Goal: Task Accomplishment & Management: Manage account settings

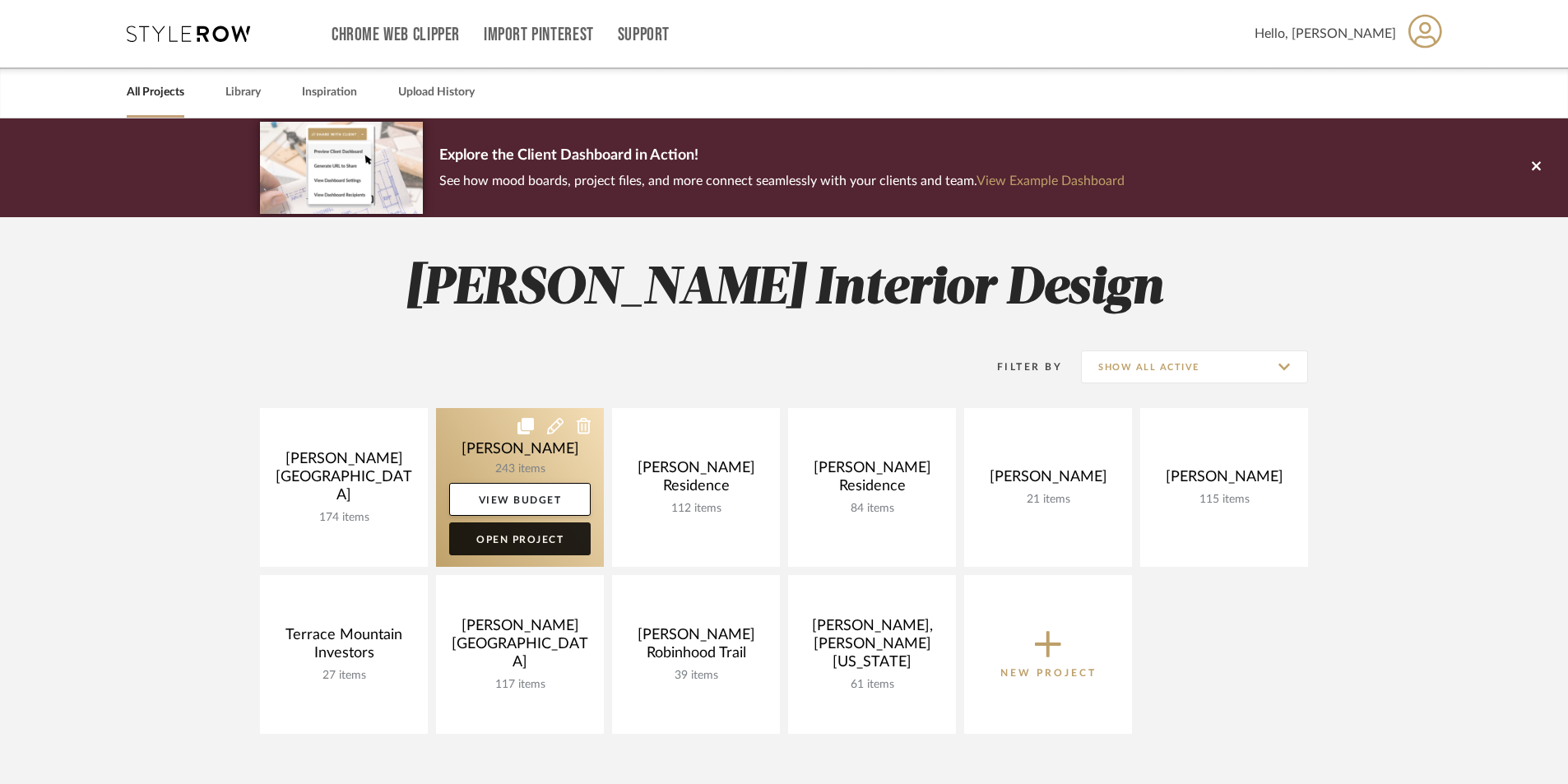
click at [536, 541] on link "Open Project" at bounding box center [520, 539] width 142 height 33
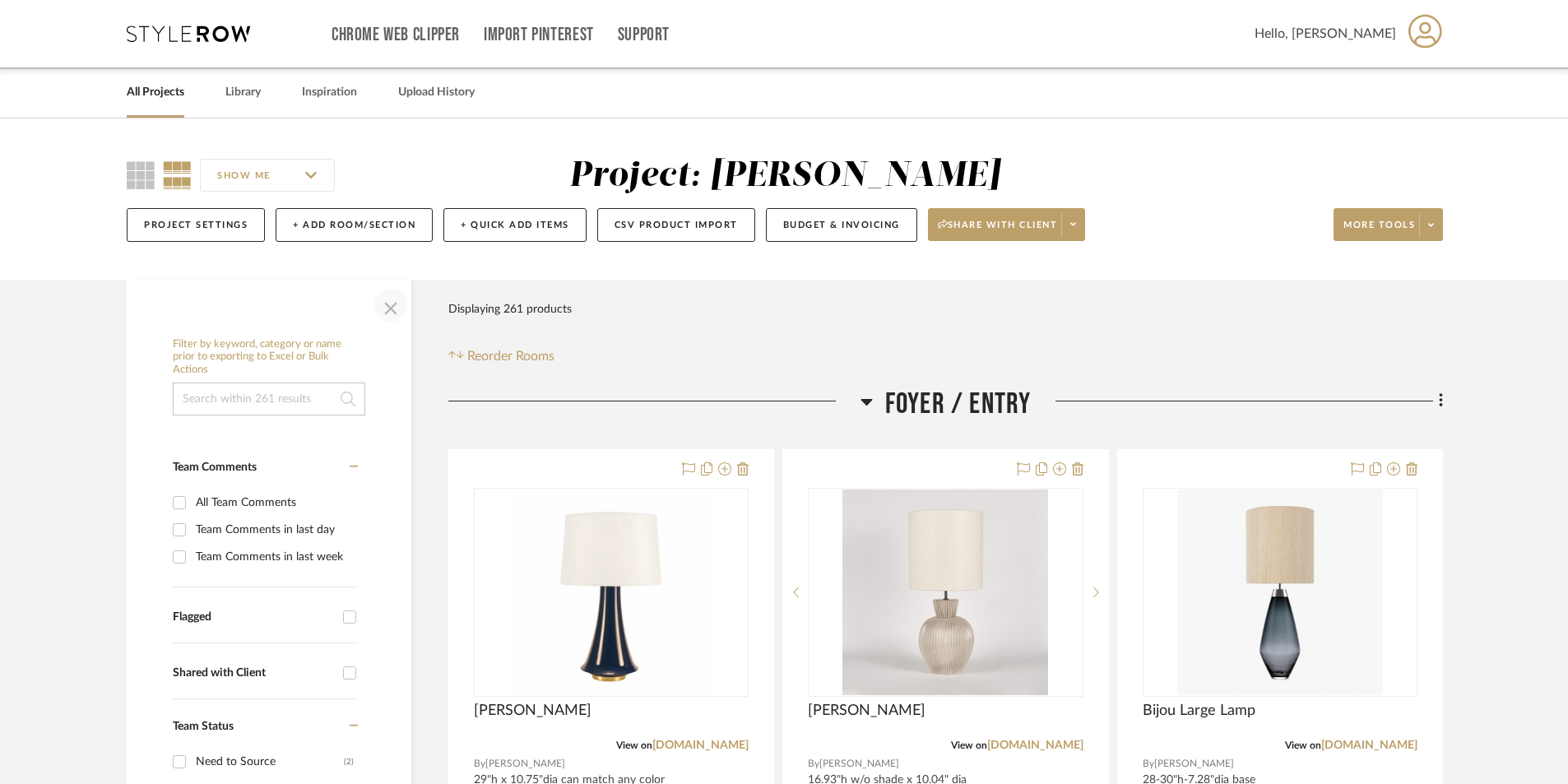
click at [374, 309] on span "button" at bounding box center [390, 305] width 39 height 39
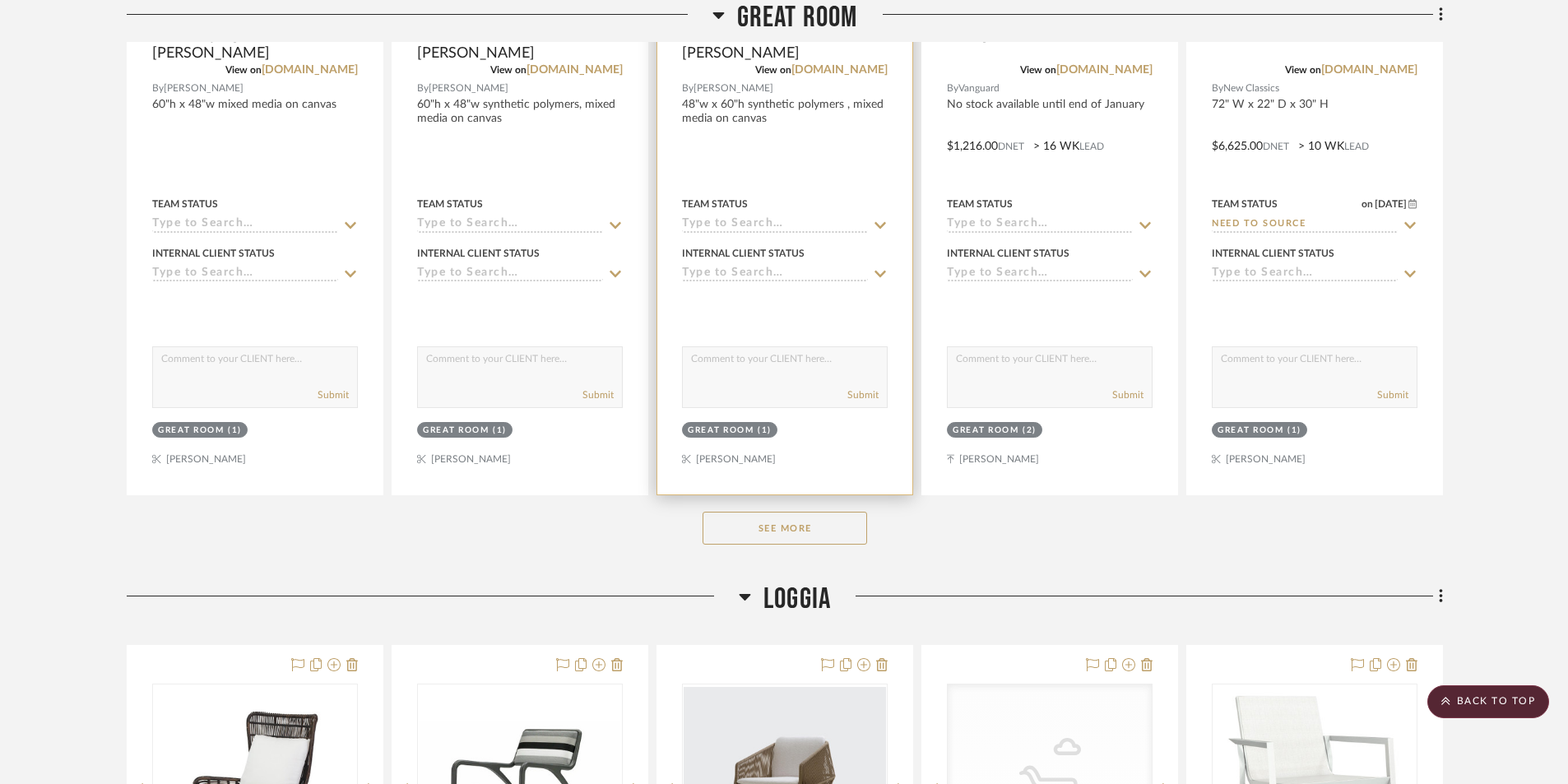
scroll to position [1646, 0]
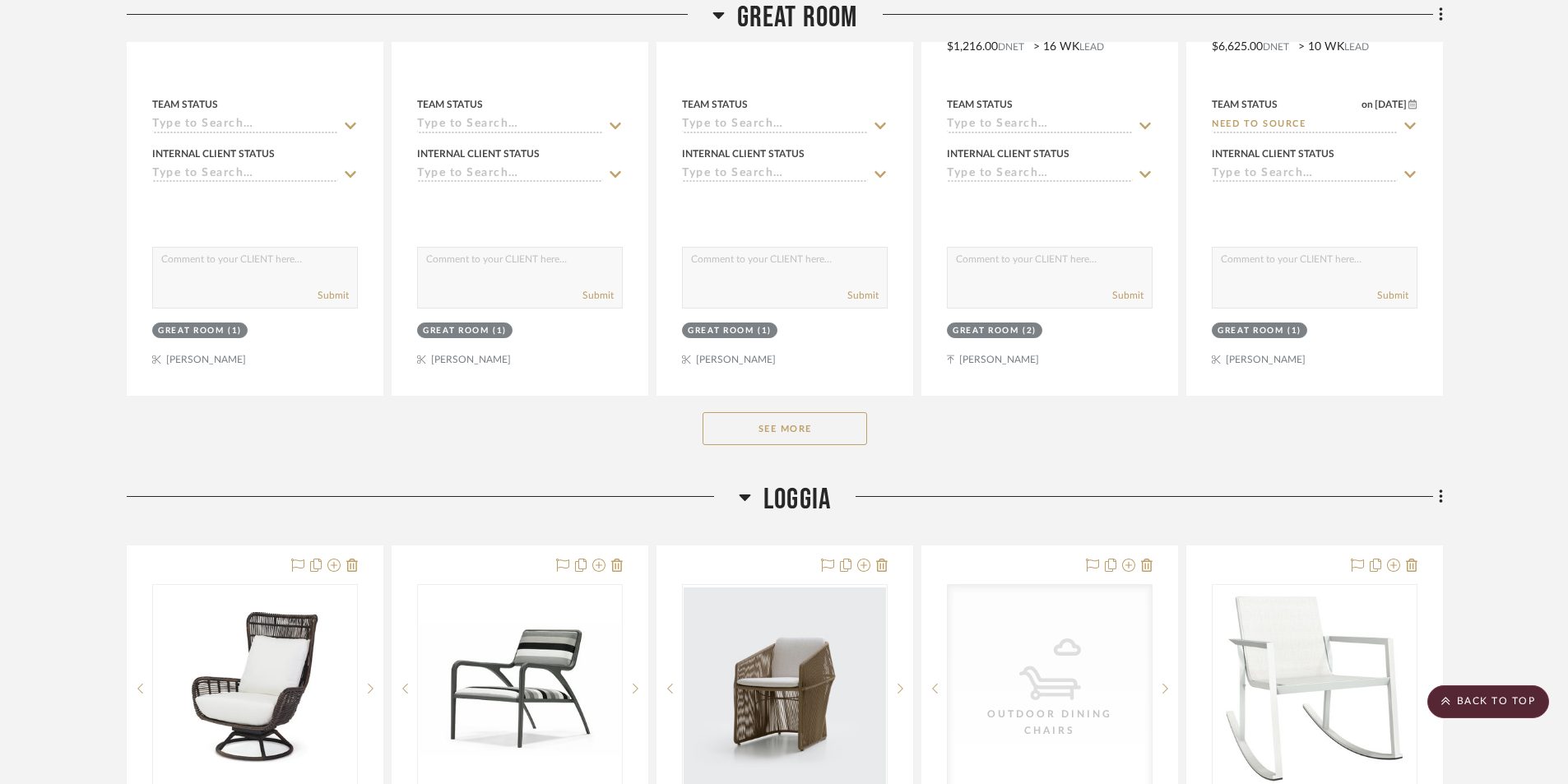
click at [789, 438] on button "See More" at bounding box center [784, 429] width 164 height 33
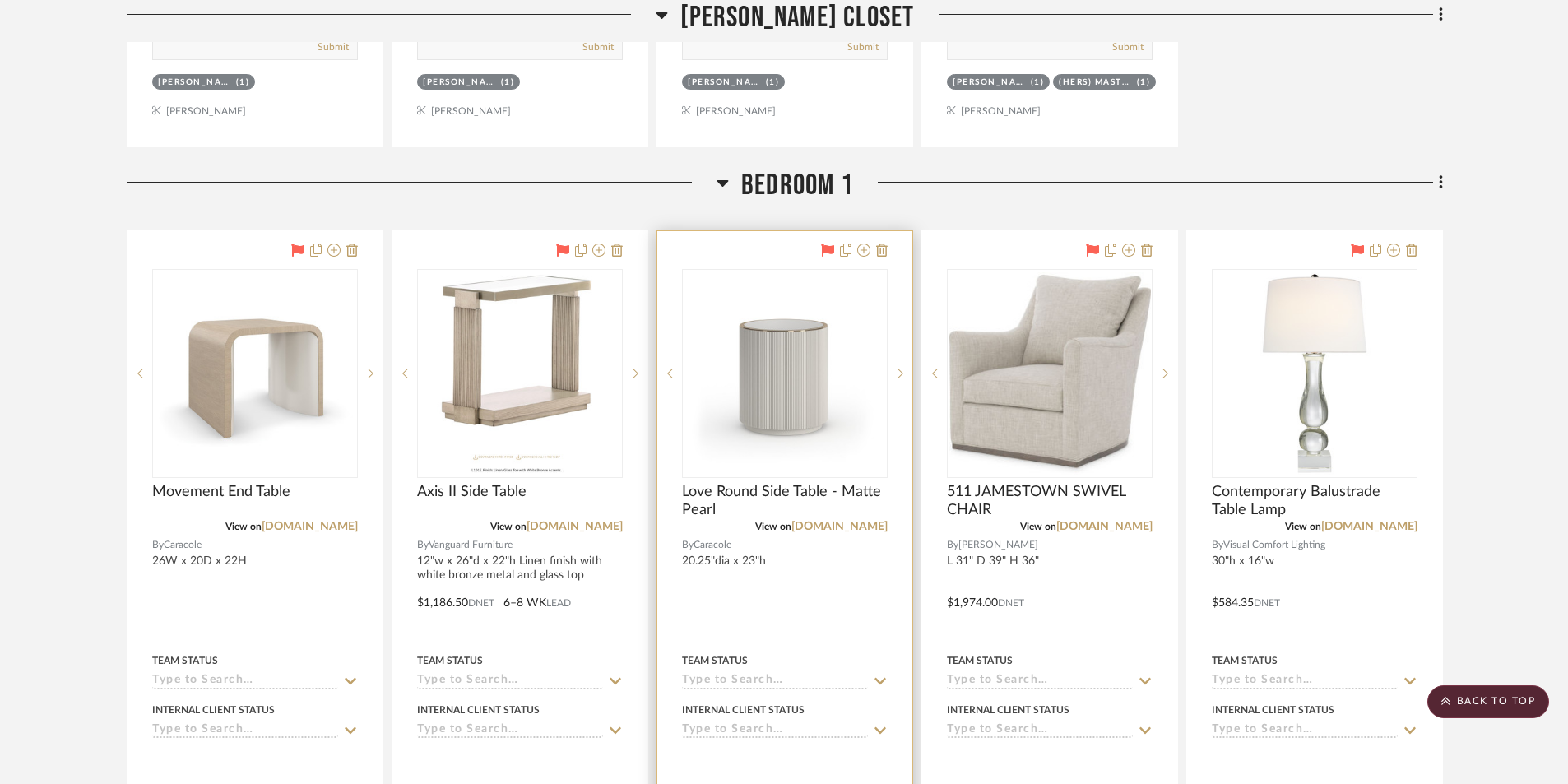
scroll to position [16870, 0]
click at [770, 436] on img "0" at bounding box center [784, 373] width 203 height 203
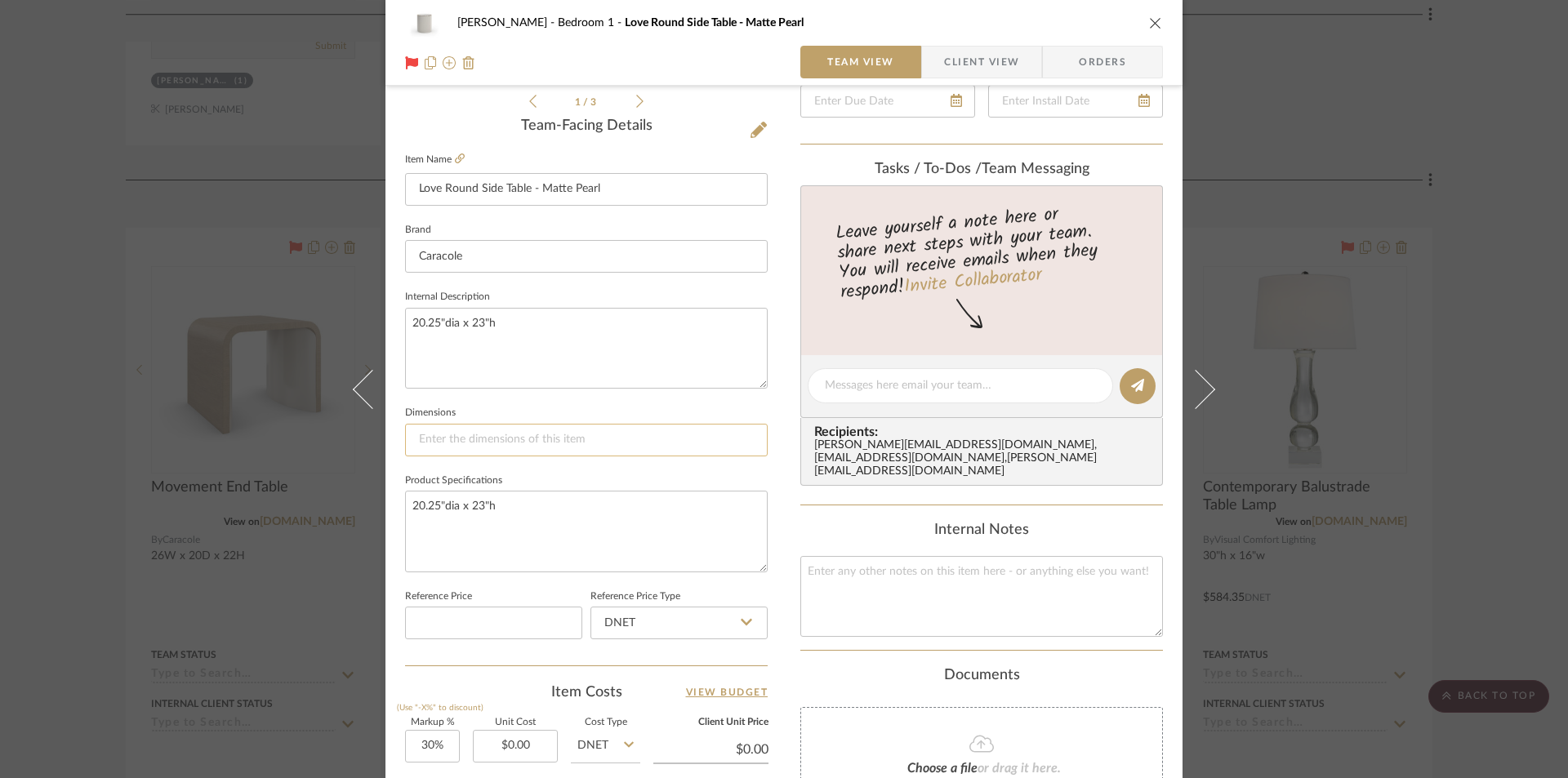
scroll to position [490, 0]
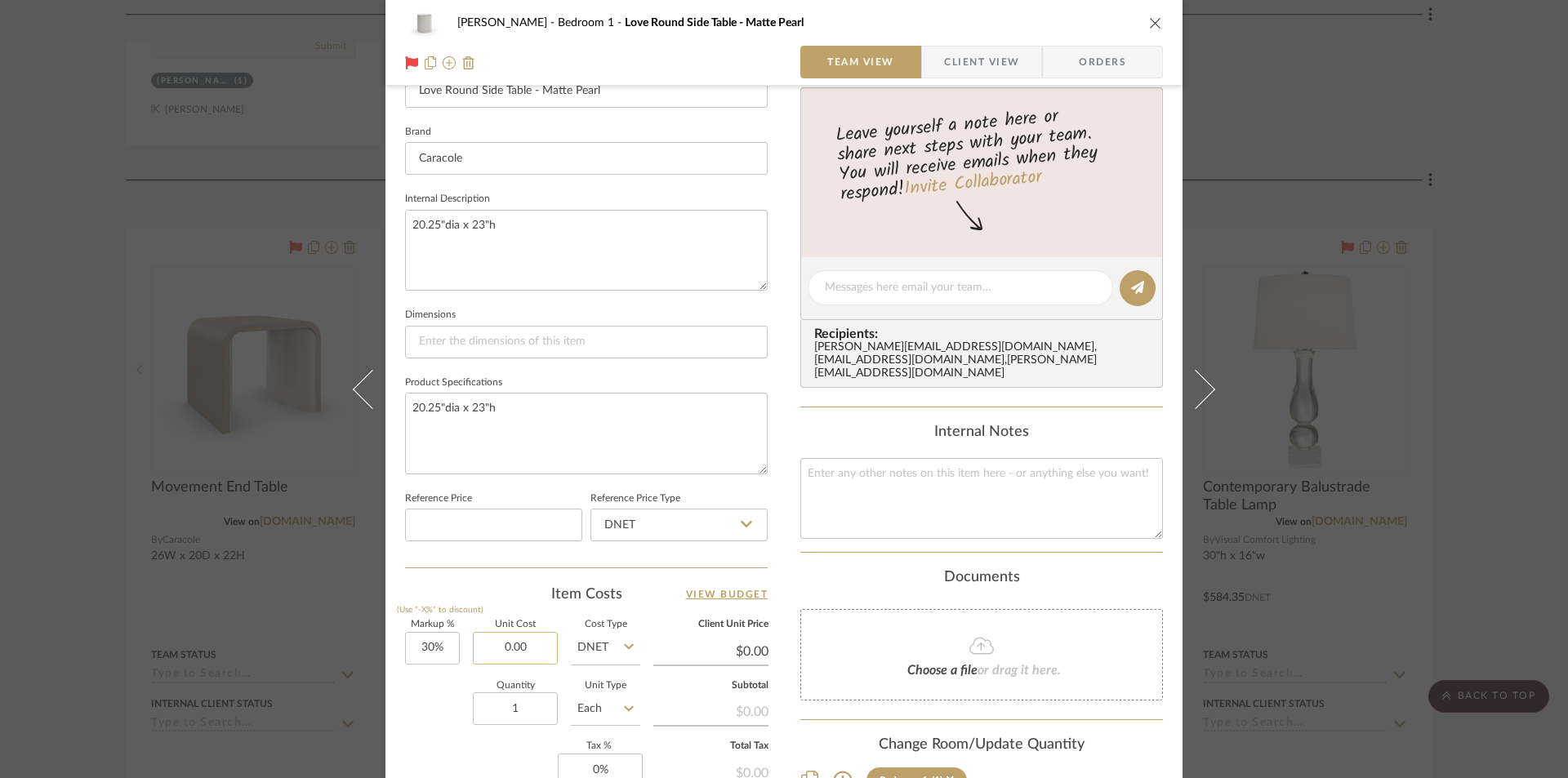
click at [531, 644] on input "0.00" at bounding box center [515, 649] width 85 height 33
type input "$1,510.00"
click at [776, 557] on div "[PERSON_NAME] Bedroom 1 Love Round Side Table - Matte Pearl Team View Client Vi…" at bounding box center [783, 276] width 797 height 1508
type input "$1,963.00"
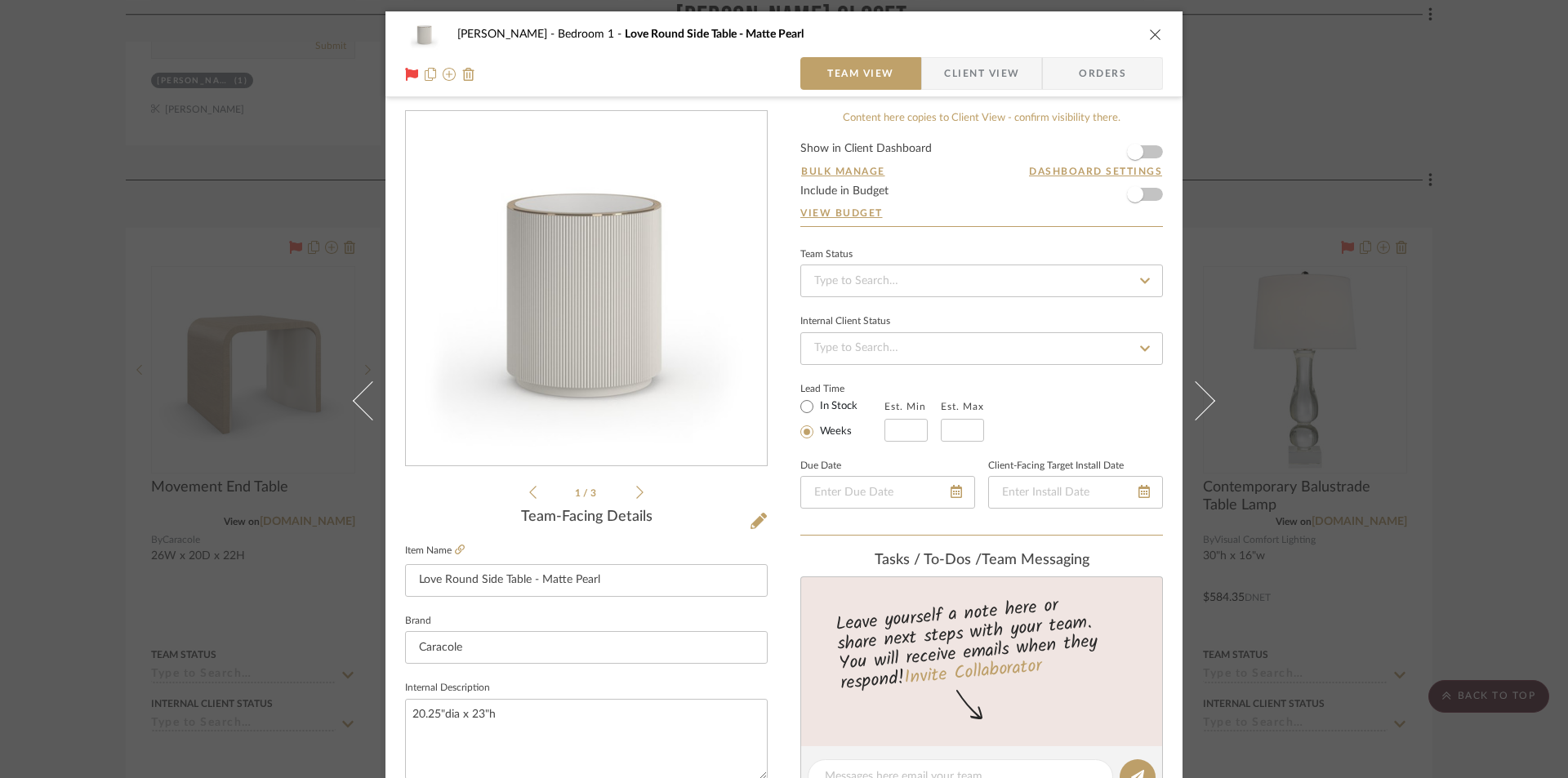
scroll to position [0, 0]
click at [801, 411] on input "In Stock" at bounding box center [807, 408] width 20 height 20
radio input "true"
click at [1151, 30] on icon "close" at bounding box center [1155, 35] width 13 height 13
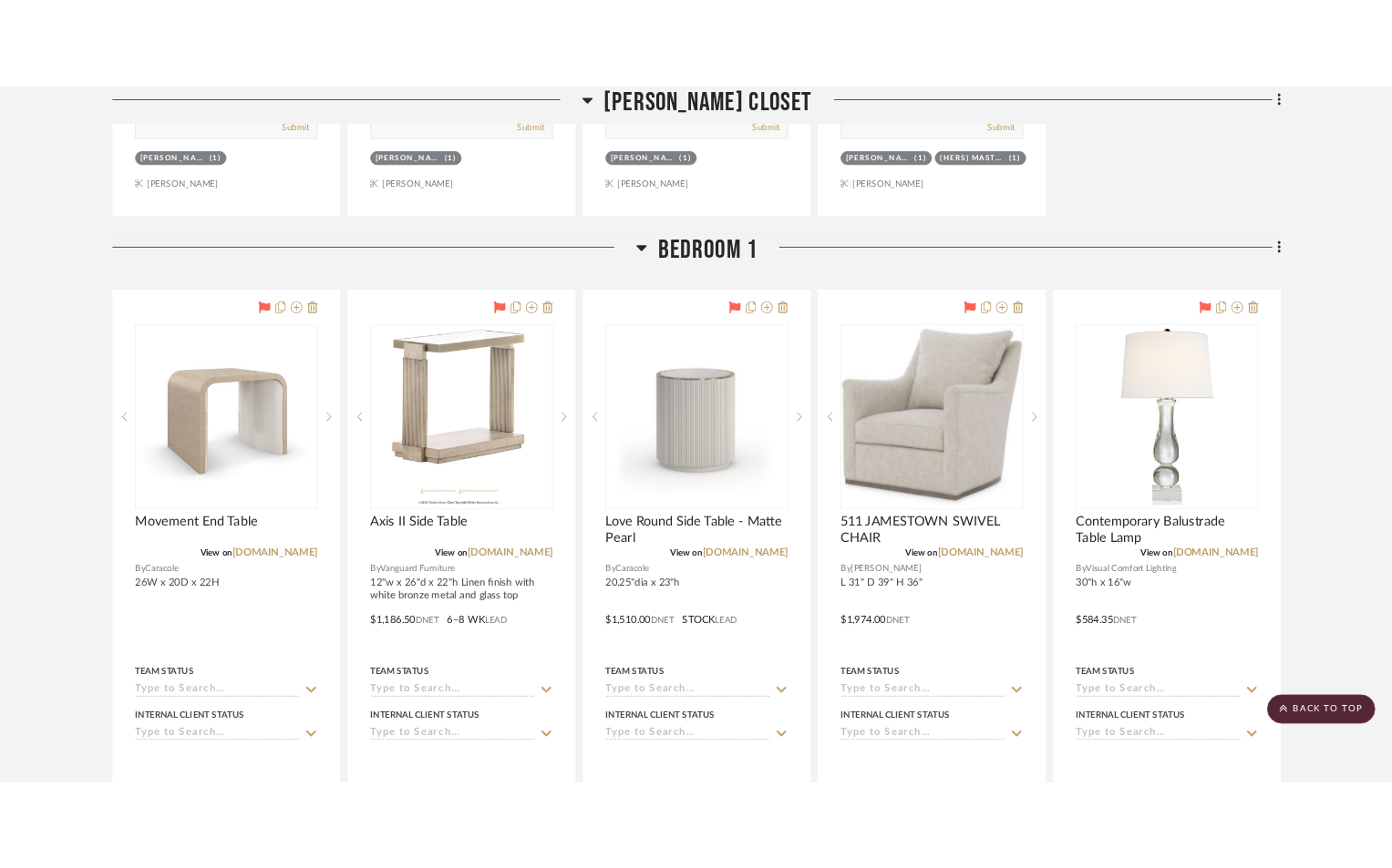
scroll to position [20291, 0]
